Goal: Task Accomplishment & Management: Use online tool/utility

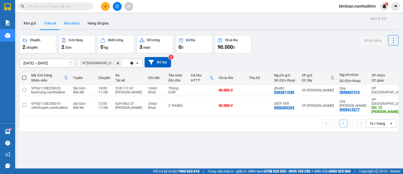
click at [73, 24] on button "Kho nhận" at bounding box center [71, 23] width 23 height 12
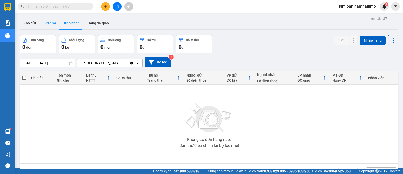
click at [53, 24] on button "Trên xe" at bounding box center [50, 23] width 20 height 12
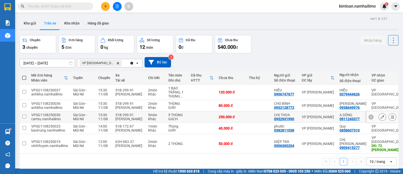
scroll to position [23, 0]
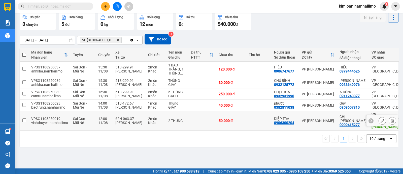
click at [25, 122] on input "checkbox" at bounding box center [24, 120] width 4 height 4
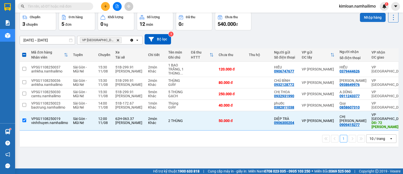
click at [373, 19] on button "Nhập hàng" at bounding box center [373, 17] width 26 height 9
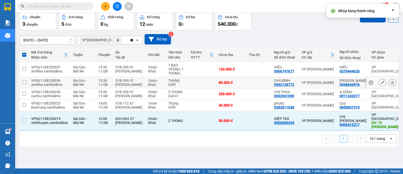
checkbox input "false"
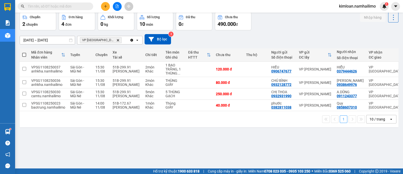
click at [150, 152] on div "ver 1.8.137 Kho gửi Trên xe Kho nhận Hàng đã giao Chuyến 2 chuyến Đơn hàng 4 đơ…" at bounding box center [209, 79] width 383 height 174
click at [189, 155] on div "ver 1.8.137 Kho gửi Trên xe Kho nhận Hàng đã giao Chuyến 2 chuyến Đơn hàng 4 đơ…" at bounding box center [209, 79] width 383 height 174
click at [190, 158] on div "ver 1.8.137 Kho gửi Trên xe Kho nhận Hàng đã giao Chuyến 2 chuyến Đơn hàng 4 đơ…" at bounding box center [209, 79] width 383 height 174
click at [237, 142] on div "ver 1.8.137 Kho gửi Trên xe Kho nhận Hàng đã giao Chuyến 2 chuyến Đơn hàng 4 đơ…" at bounding box center [209, 79] width 383 height 174
click at [185, 154] on div "ver 1.8.137 Kho gửi Trên xe Kho nhận Hàng đã giao Chuyến 2 chuyến Đơn hàng 4 đơ…" at bounding box center [209, 79] width 383 height 174
